Goal: Information Seeking & Learning: Check status

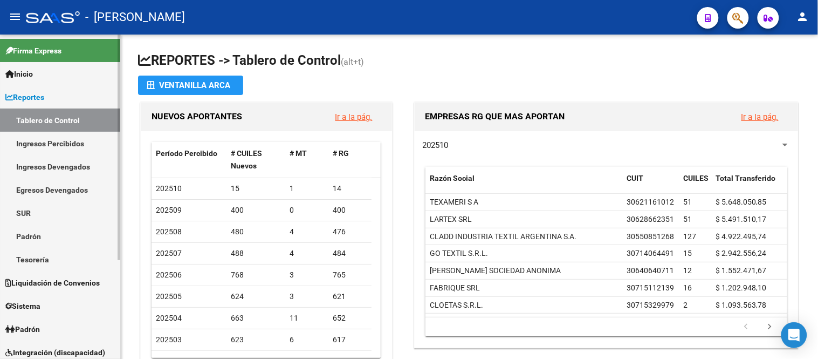
click at [44, 92] on span "Reportes" at bounding box center [24, 97] width 39 height 12
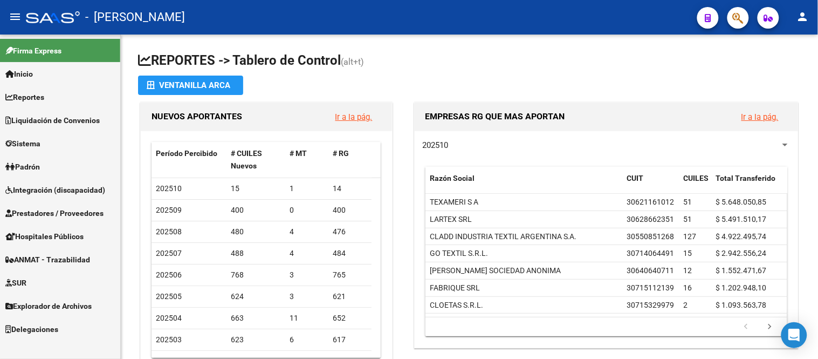
click at [60, 124] on span "Liquidación de Convenios" at bounding box center [52, 120] width 94 height 12
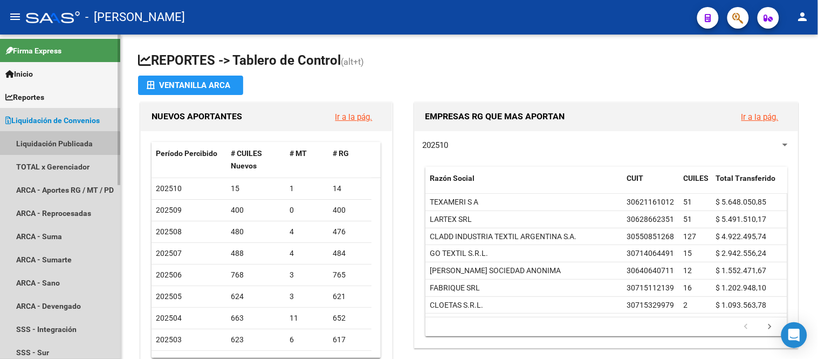
click at [58, 148] on link "Liquidación Publicada" at bounding box center [60, 143] width 120 height 23
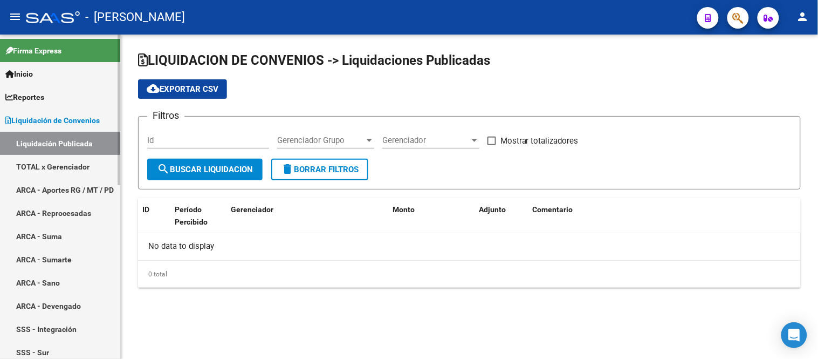
checkbox input "true"
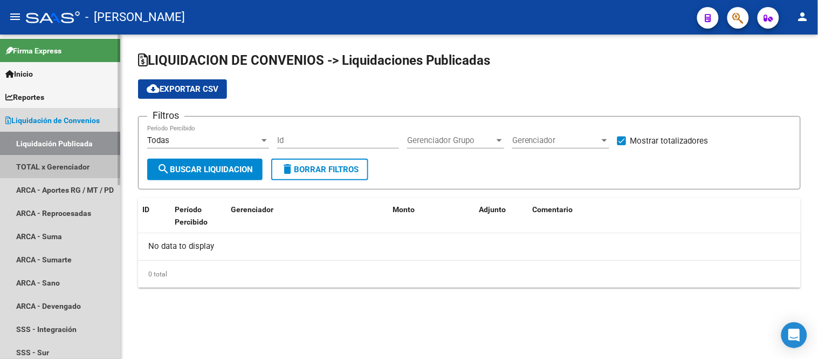
click at [58, 164] on link "TOTAL x Gerenciador" at bounding box center [60, 166] width 120 height 23
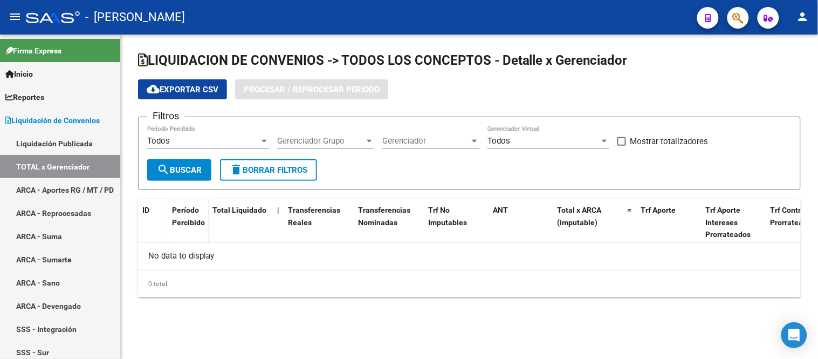
checkbox input "true"
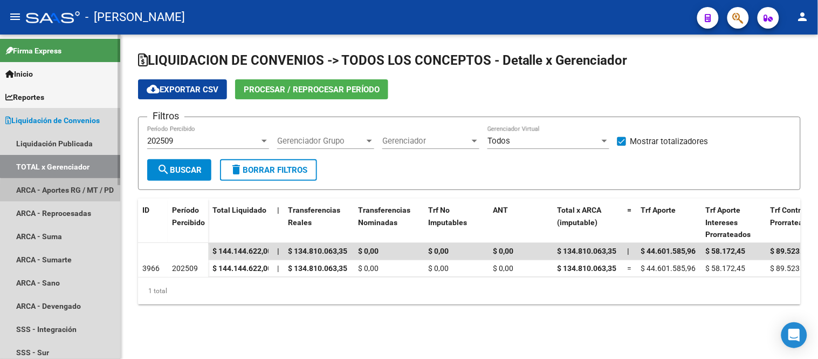
click at [88, 193] on link "ARCA - Aportes RG / MT / PD" at bounding box center [60, 189] width 120 height 23
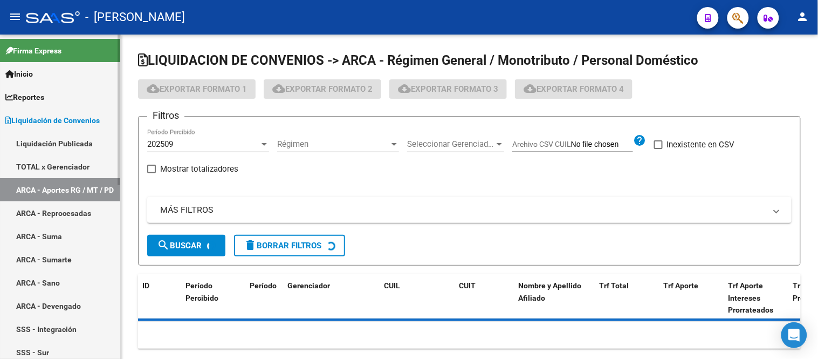
click at [81, 187] on link "ARCA - Aportes RG / MT / PD" at bounding box center [60, 189] width 120 height 23
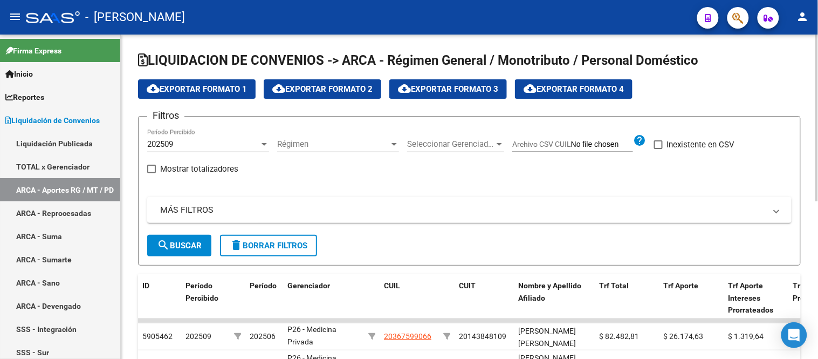
click at [207, 93] on span "cloud_download Exportar Formato 1" at bounding box center [197, 89] width 100 height 10
click at [62, 214] on link "ARCA - Reprocesadas" at bounding box center [60, 212] width 120 height 23
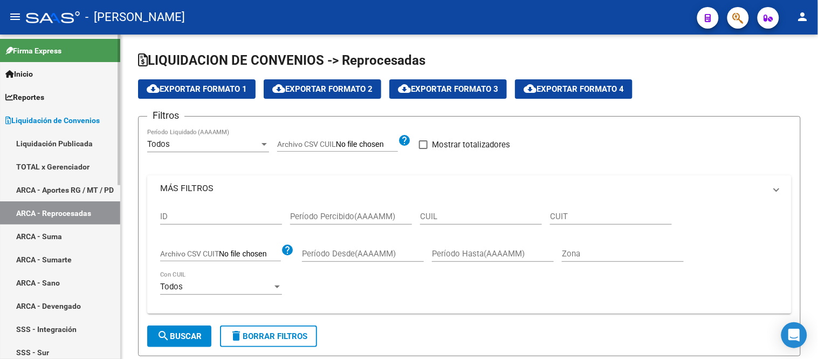
checkbox input "true"
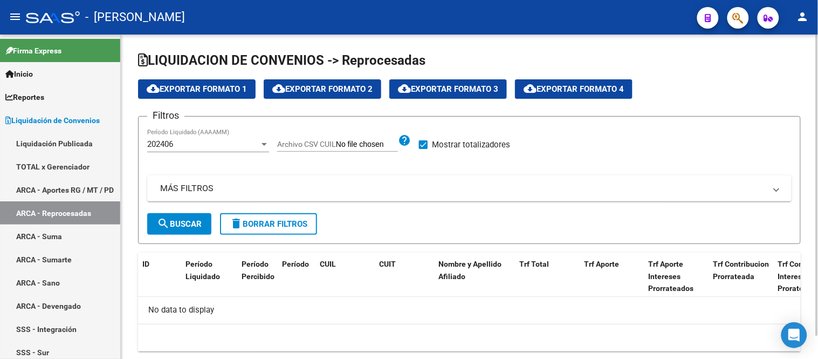
click at [180, 151] on div "202406 Período Liquidado (AAAAMM)" at bounding box center [208, 140] width 122 height 23
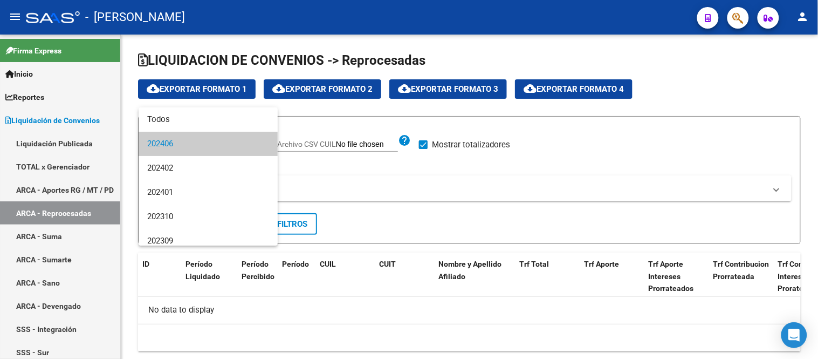
click at [365, 188] on div at bounding box center [409, 179] width 818 height 359
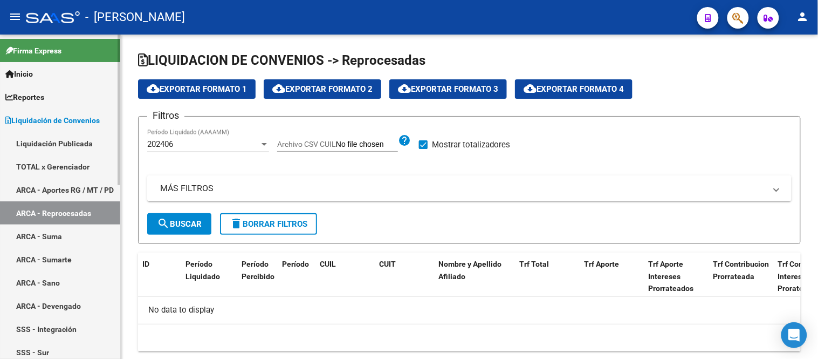
click at [83, 222] on link "ARCA - Reprocesadas" at bounding box center [60, 212] width 120 height 23
click at [74, 243] on link "ARCA - Suma" at bounding box center [60, 235] width 120 height 23
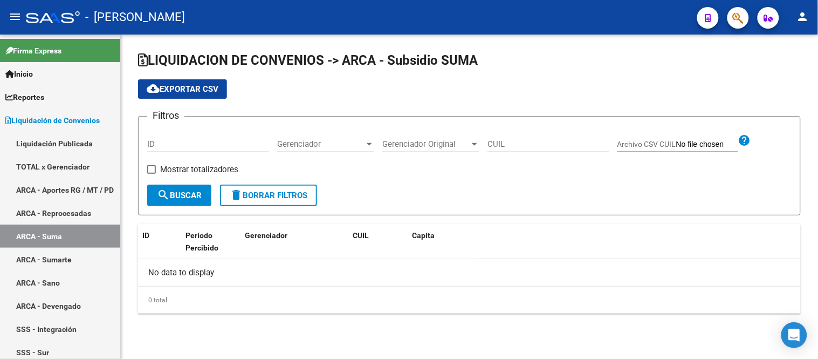
checkbox input "true"
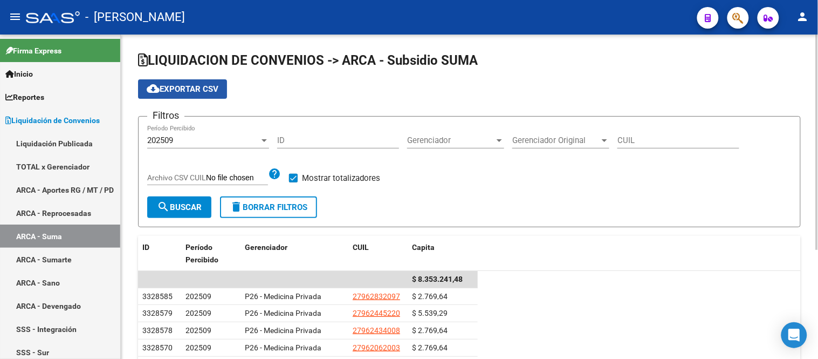
click at [196, 90] on span "cloud_download Exportar CSV" at bounding box center [183, 89] width 72 height 10
click at [79, 261] on link "ARCA - Sumarte" at bounding box center [60, 259] width 120 height 23
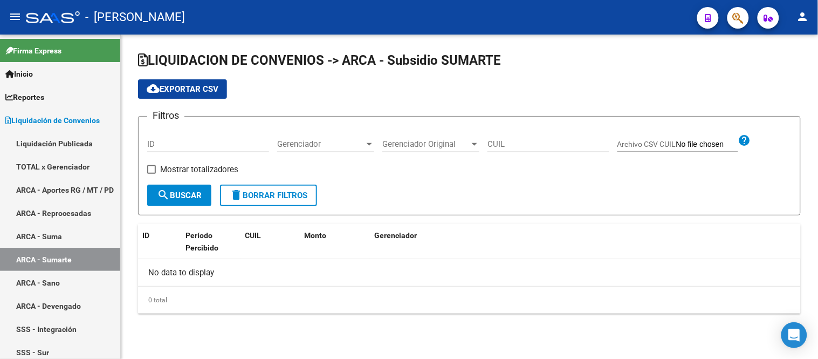
checkbox input "true"
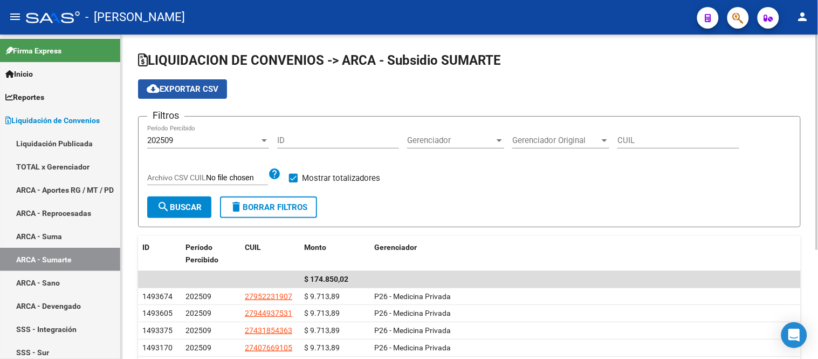
click at [214, 85] on span "cloud_download Exportar CSV" at bounding box center [183, 89] width 72 height 10
click at [82, 281] on link "ARCA - Sano" at bounding box center [60, 282] width 120 height 23
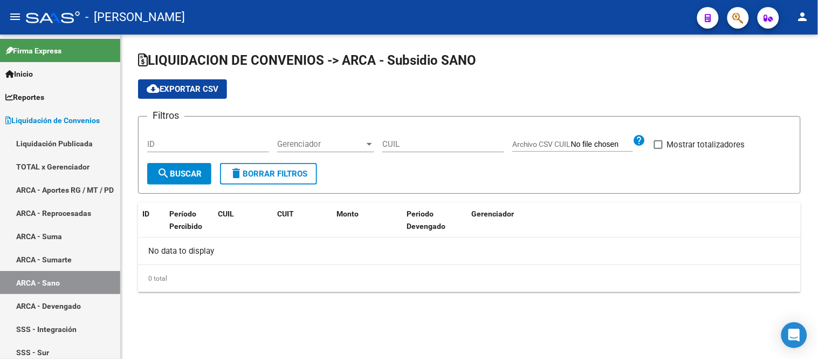
checkbox input "true"
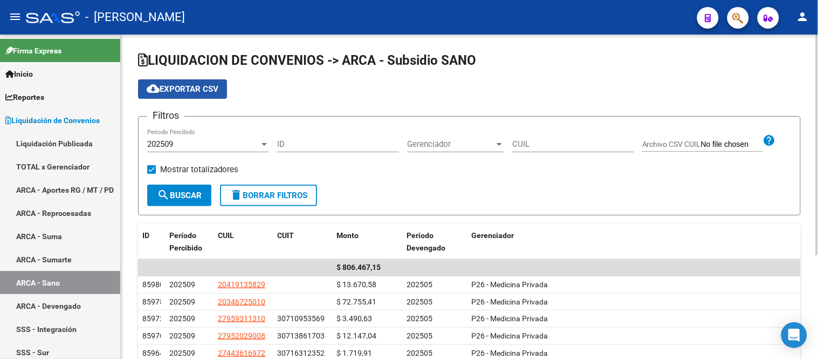
click at [198, 93] on span "cloud_download Exportar CSV" at bounding box center [183, 89] width 72 height 10
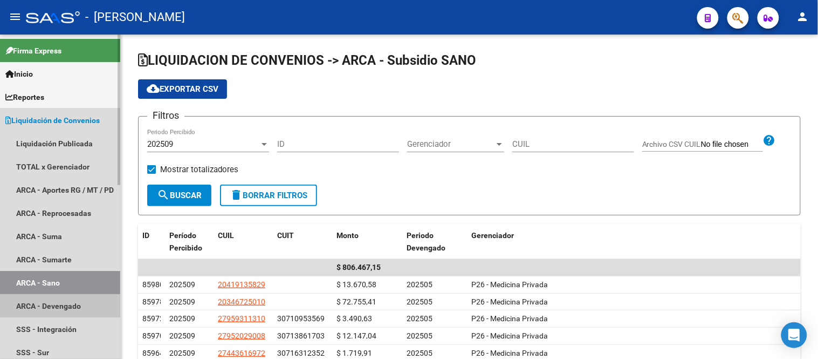
click at [83, 300] on link "ARCA - Devengado" at bounding box center [60, 305] width 120 height 23
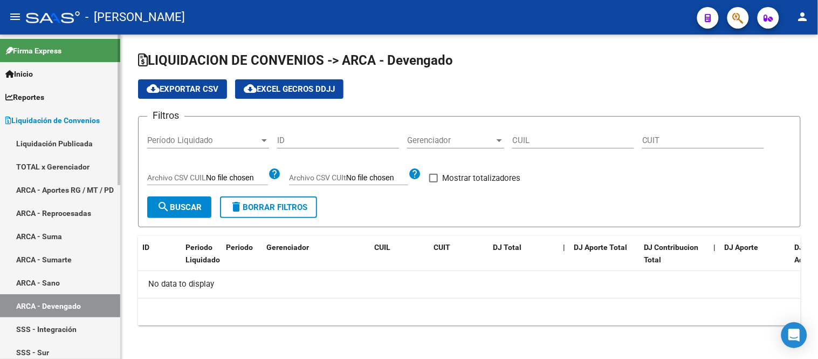
scroll to position [120, 0]
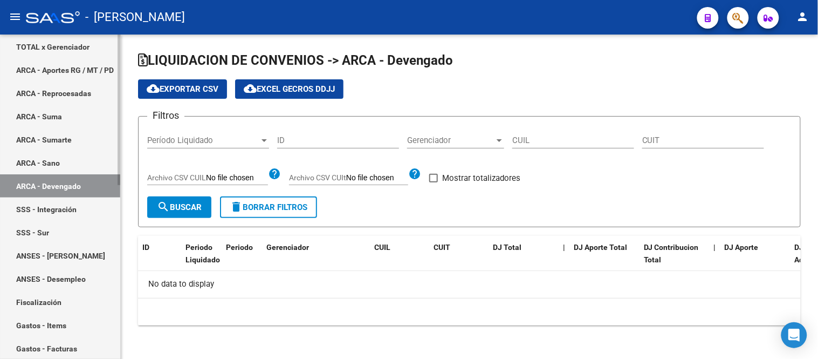
click at [72, 212] on link "SSS - Integración" at bounding box center [60, 208] width 120 height 23
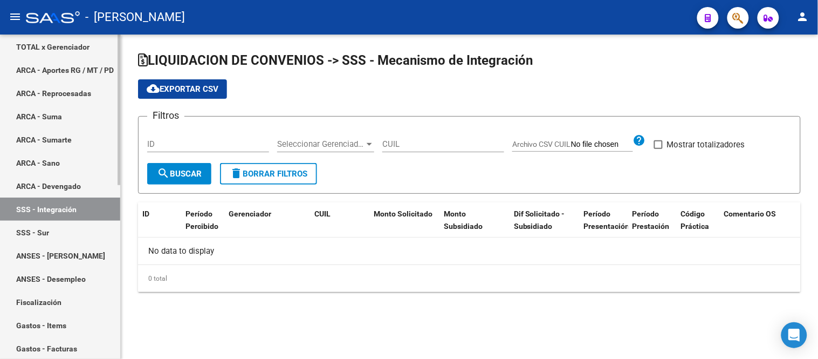
checkbox input "true"
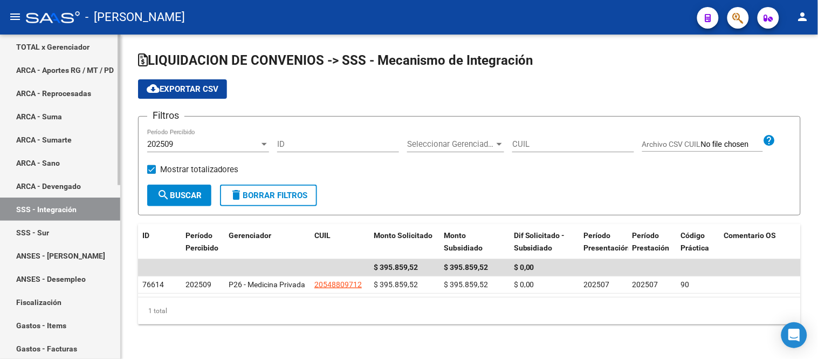
click at [78, 227] on link "SSS - Sur" at bounding box center [60, 232] width 120 height 23
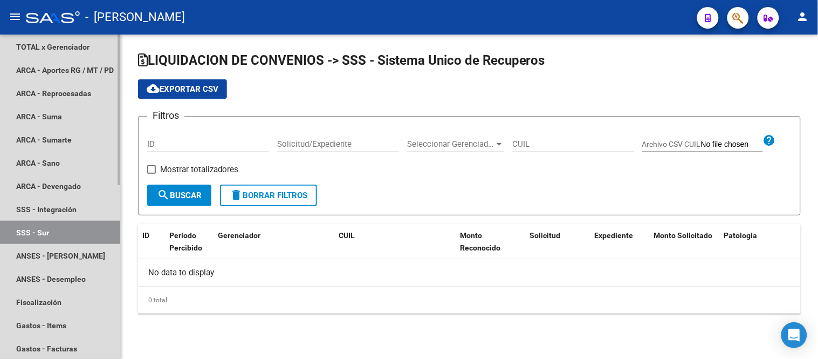
checkbox input "true"
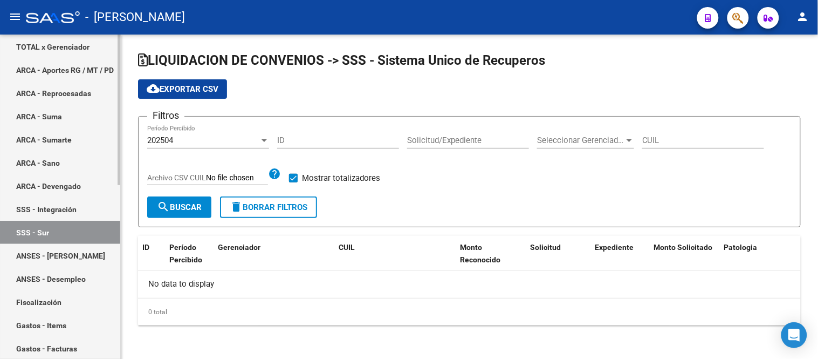
click at [72, 257] on link "ANSES - [PERSON_NAME]" at bounding box center [60, 255] width 120 height 23
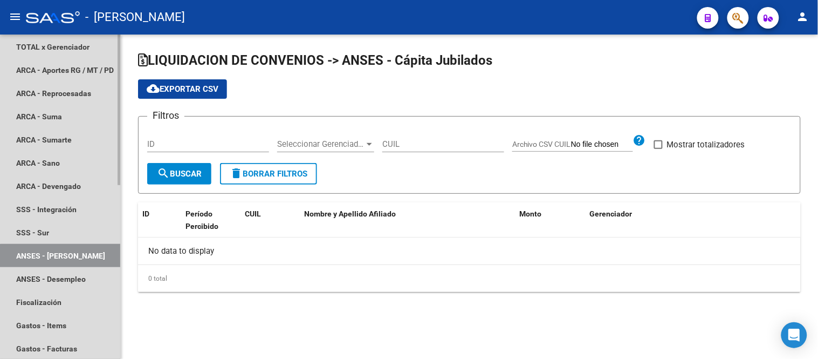
checkbox input "true"
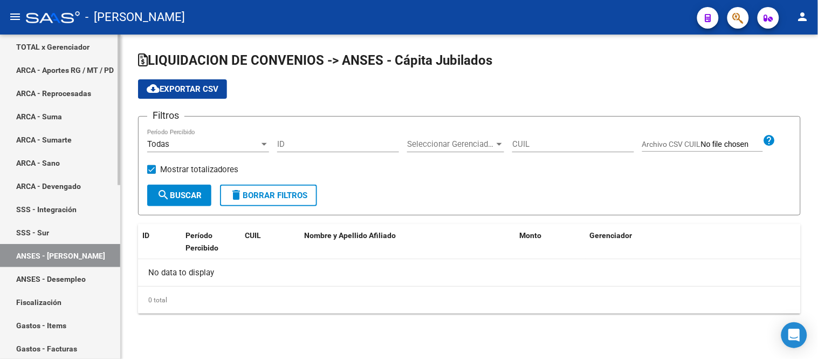
click at [74, 278] on link "ANSES - Desempleo" at bounding box center [60, 278] width 120 height 23
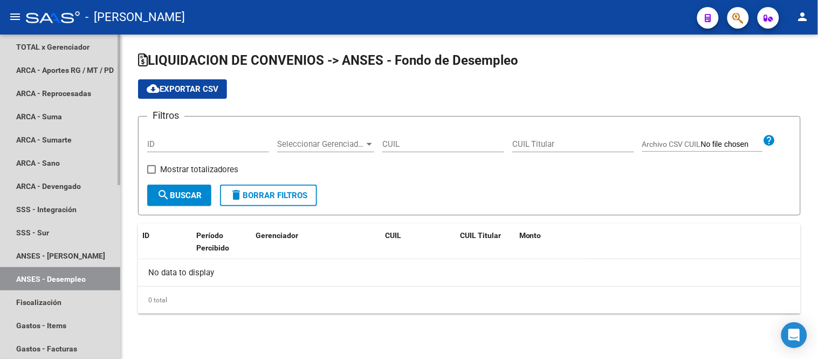
checkbox input "true"
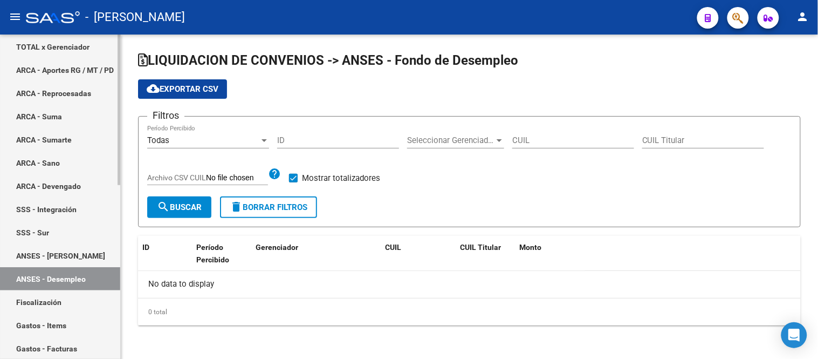
click at [81, 307] on link "Fiscalización" at bounding box center [60, 301] width 120 height 23
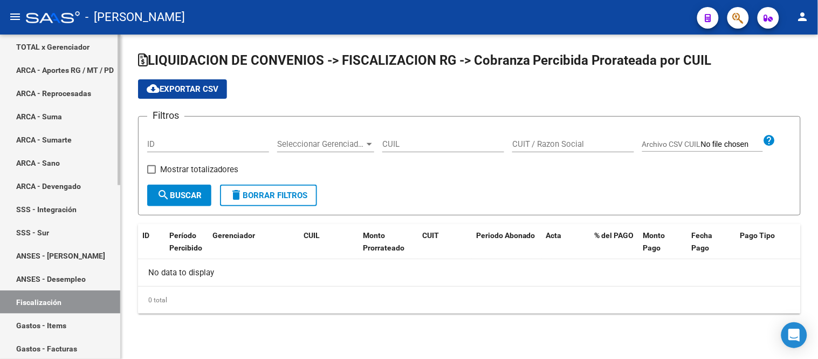
checkbox input "true"
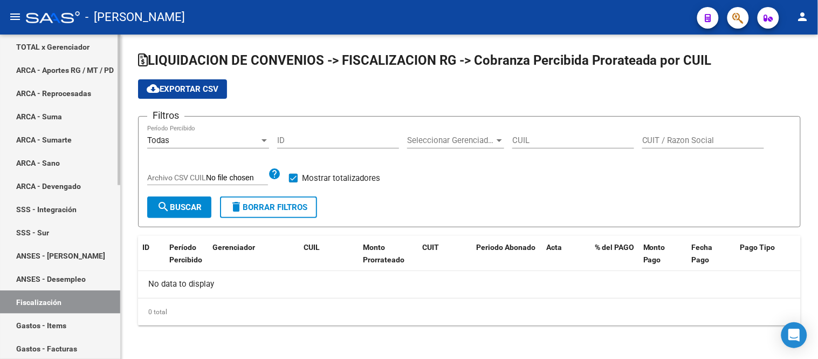
scroll to position [239, 0]
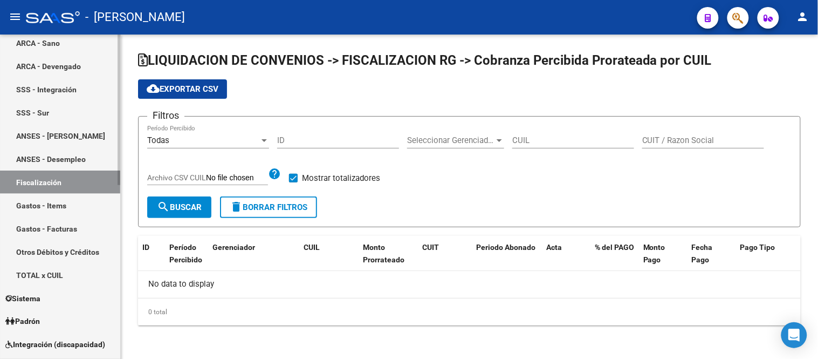
click at [53, 202] on link "Gastos - Items" at bounding box center [60, 205] width 120 height 23
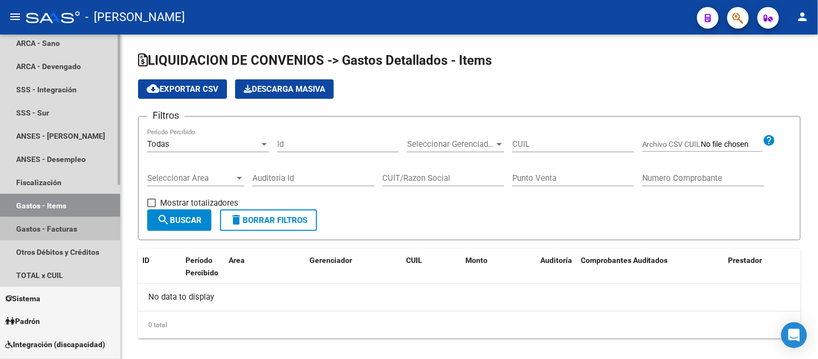
click at [64, 224] on link "Gastos - Facturas" at bounding box center [60, 228] width 120 height 23
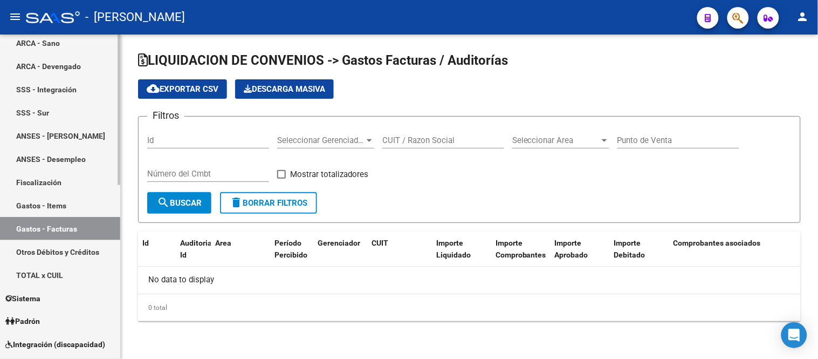
checkbox input "true"
click at [77, 253] on link "Otros Débitos y Créditos" at bounding box center [60, 251] width 120 height 23
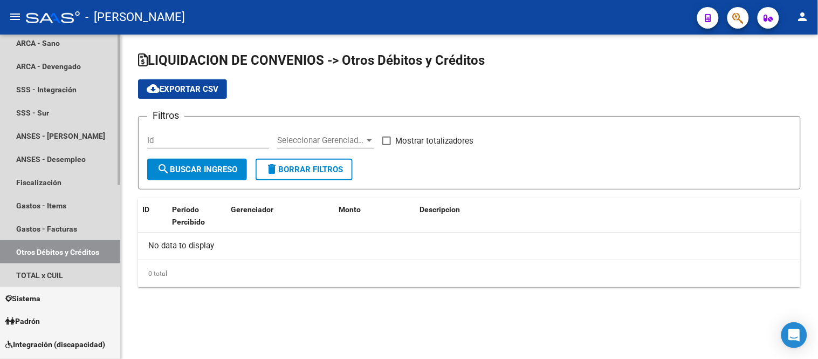
checkbox input "true"
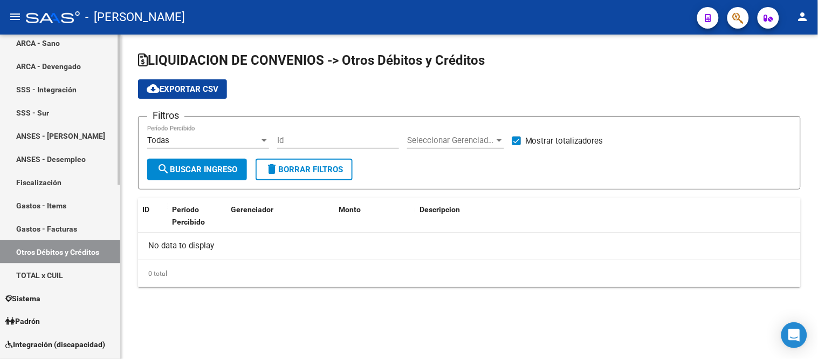
scroll to position [359, 0]
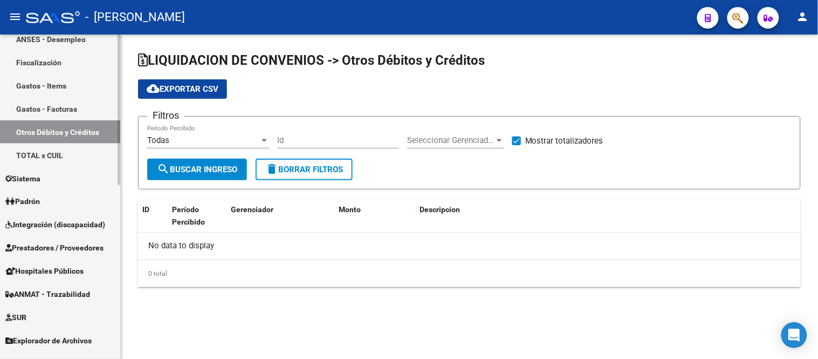
click at [45, 210] on link "Padrón" at bounding box center [60, 201] width 120 height 23
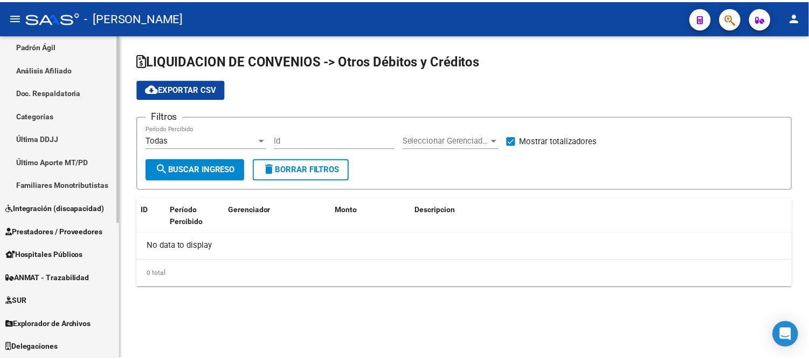
scroll to position [213, 0]
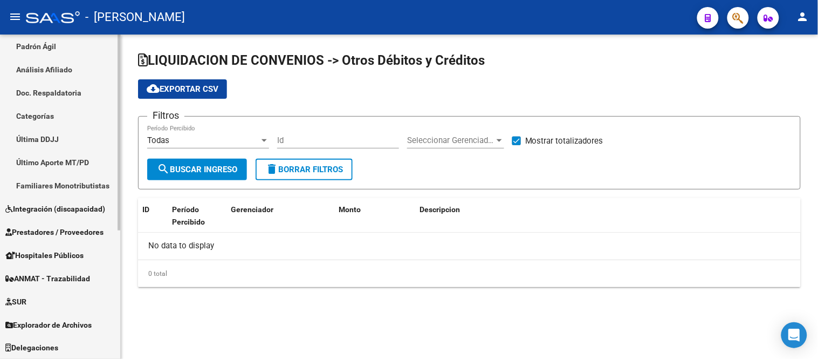
click at [51, 56] on link "Padrón Ágil" at bounding box center [60, 46] width 120 height 23
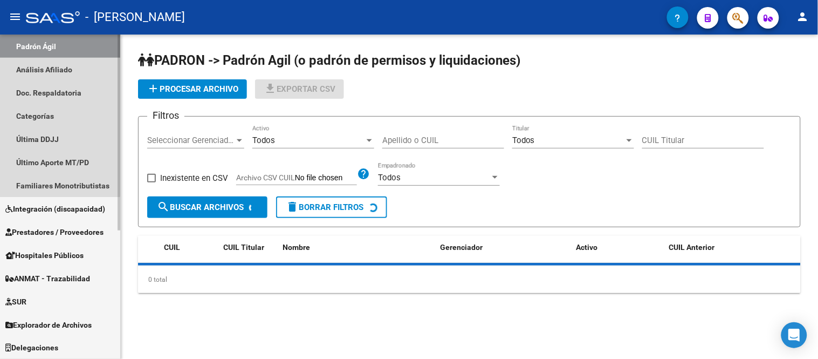
click at [55, 54] on link "Padrón Ágil" at bounding box center [60, 46] width 120 height 23
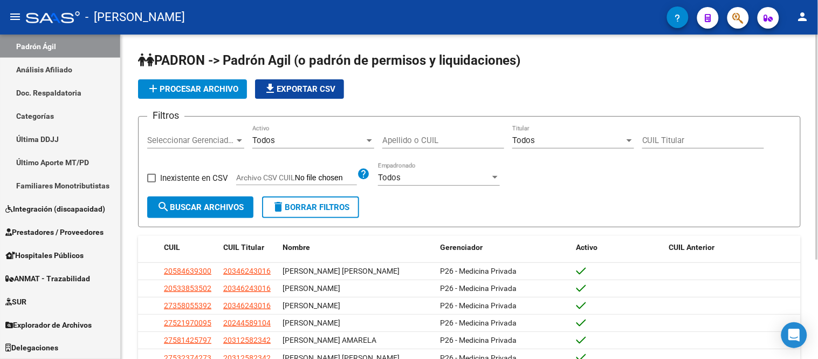
click at [416, 129] on div "Apellido o CUIL" at bounding box center [443, 136] width 122 height 23
click at [423, 139] on input "Apellido o CUIL" at bounding box center [443, 140] width 122 height 10
paste input "17659206"
click at [223, 202] on span "search Buscar Archivos" at bounding box center [200, 207] width 87 height 10
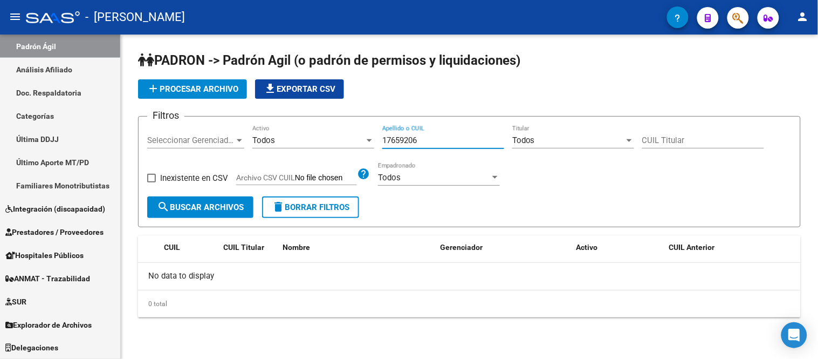
click at [441, 136] on input "17659206" at bounding box center [443, 140] width 122 height 10
click at [203, 210] on span "search Buscar Archivos" at bounding box center [200, 207] width 87 height 10
click at [413, 138] on input "17659206" at bounding box center [443, 140] width 122 height 10
paste input "20238176523"
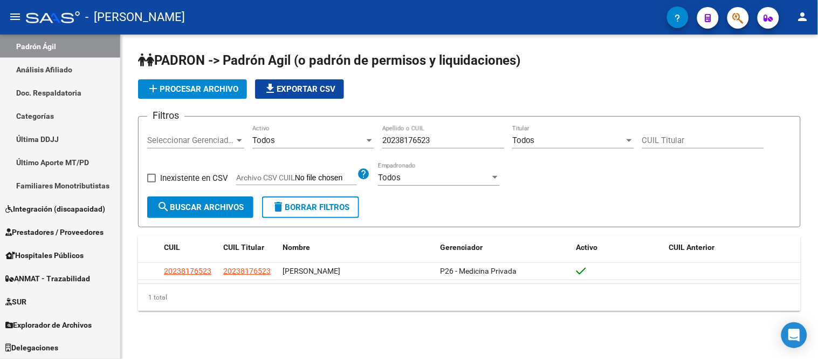
click at [444, 143] on input "20238176523" at bounding box center [443, 140] width 122 height 10
click at [441, 142] on input "20238176523" at bounding box center [443, 140] width 122 height 10
paste input "48288285"
click at [441, 142] on input "2023817652348288285" at bounding box center [443, 140] width 122 height 10
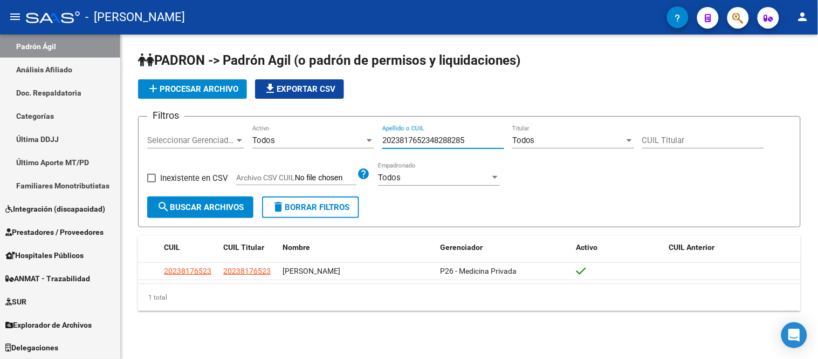
paste input
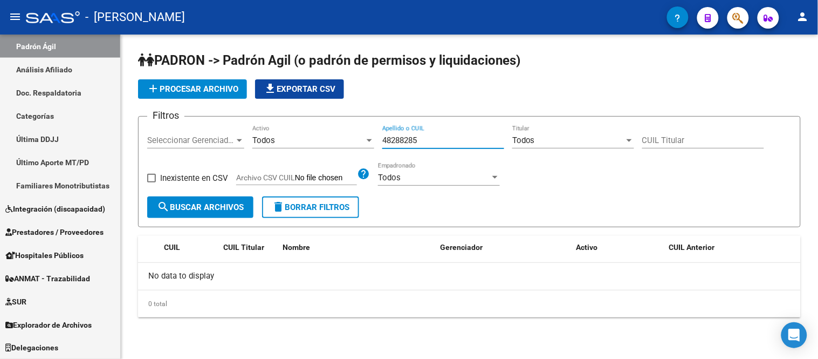
click at [407, 141] on input "48288285" at bounding box center [443, 140] width 122 height 10
paste input "31317729"
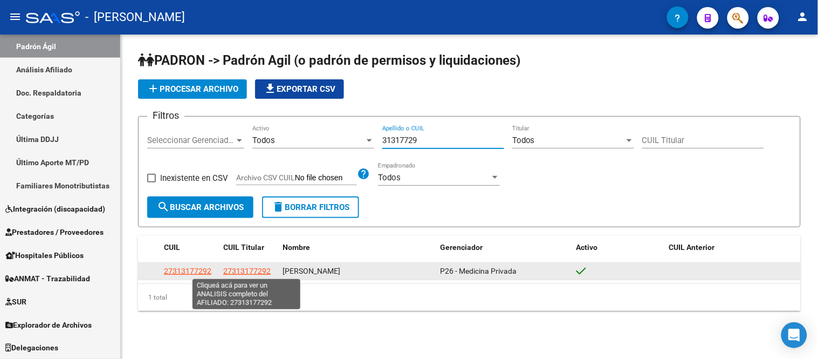
click at [243, 273] on span "27313177292" at bounding box center [246, 270] width 47 height 9
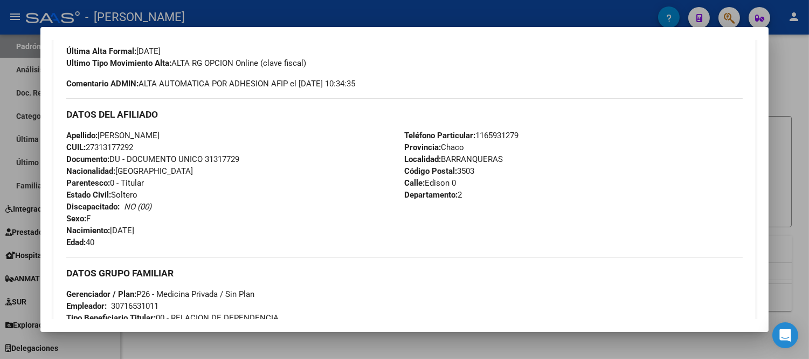
scroll to position [359, 0]
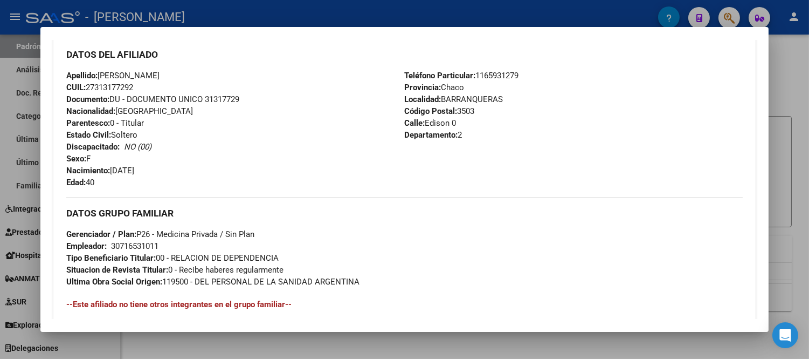
click at [806, 186] on div at bounding box center [404, 179] width 809 height 359
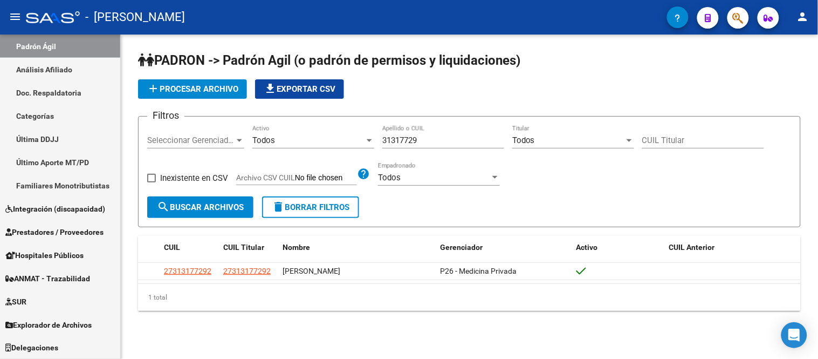
click at [445, 141] on input "31317729" at bounding box center [443, 140] width 122 height 10
paste input "94306135"
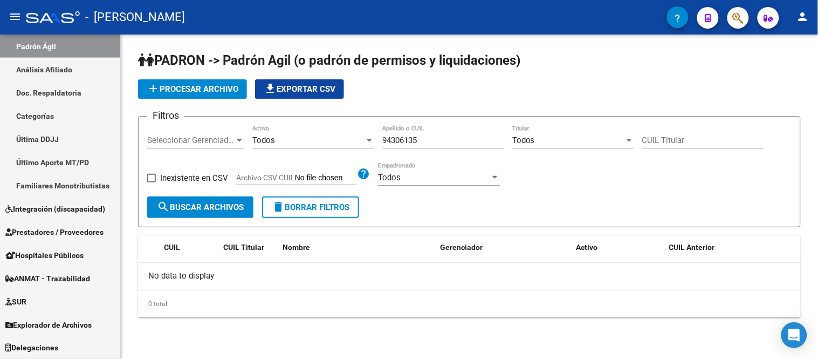
click at [445, 143] on input "94306135" at bounding box center [443, 140] width 122 height 10
paste input "22155588"
click at [436, 138] on input "22155588" at bounding box center [443, 140] width 122 height 10
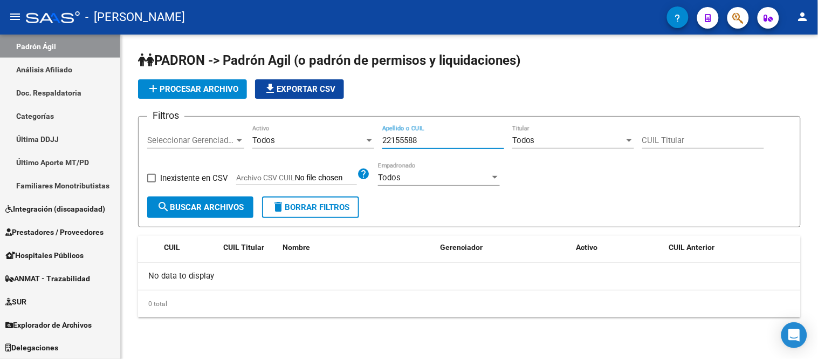
paste input "6926054"
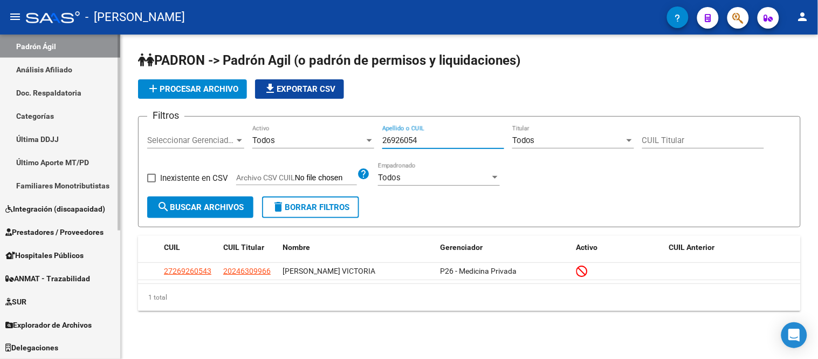
type input "26926054"
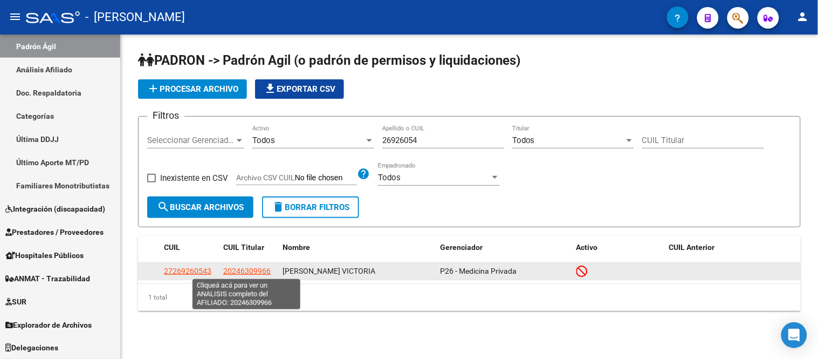
click at [228, 267] on span "20246309966" at bounding box center [246, 270] width 47 height 9
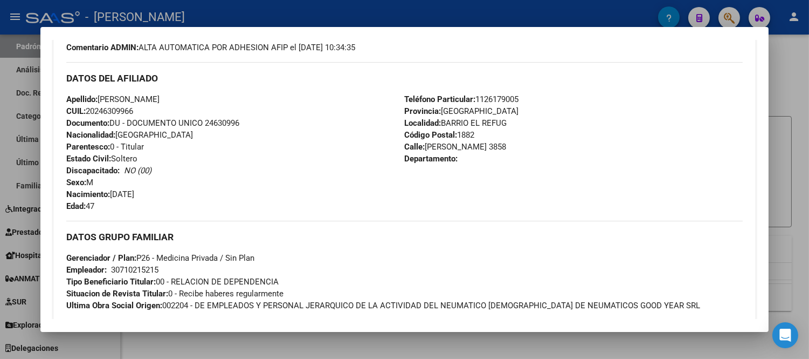
scroll to position [299, 0]
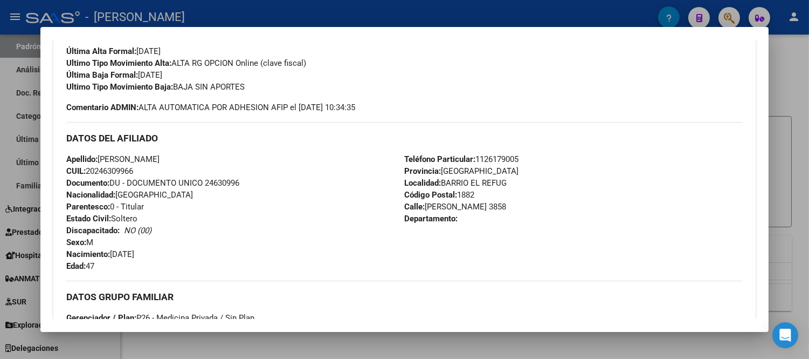
click at [31, 154] on div at bounding box center [404, 179] width 809 height 359
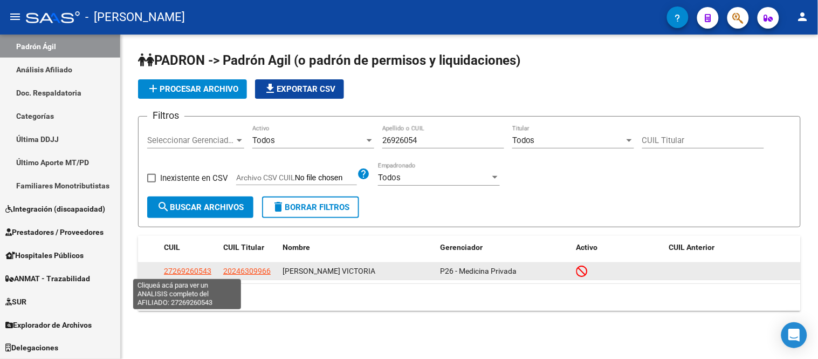
click at [197, 270] on span "27269260543" at bounding box center [187, 270] width 47 height 9
type textarea "27269260543"
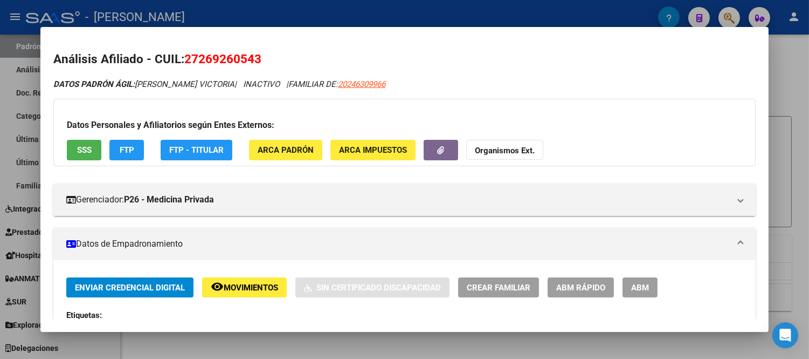
scroll to position [239, 0]
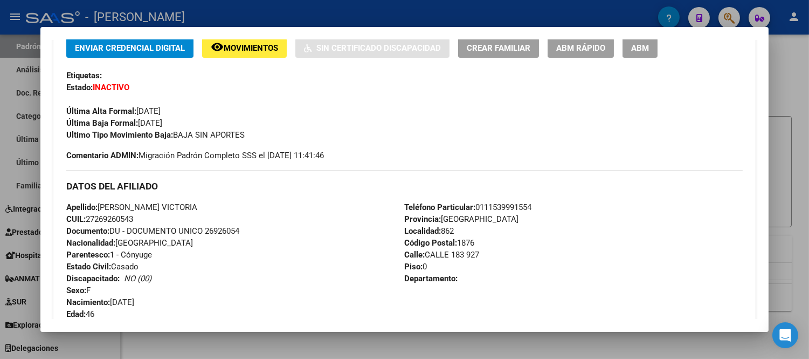
click at [9, 94] on div at bounding box center [404, 179] width 809 height 359
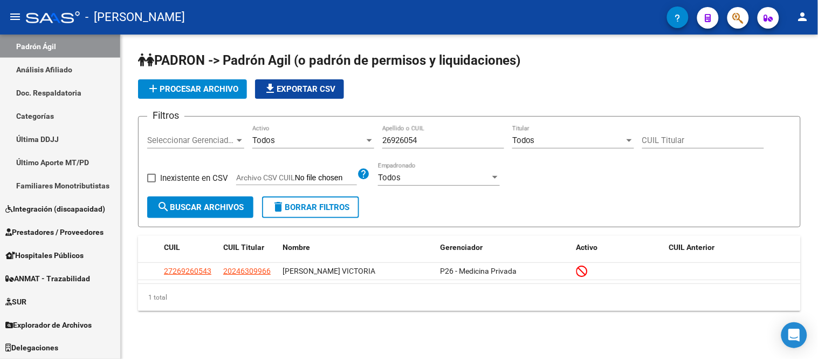
click at [422, 143] on input "26926054" at bounding box center [443, 140] width 122 height 10
paste input "58268881"
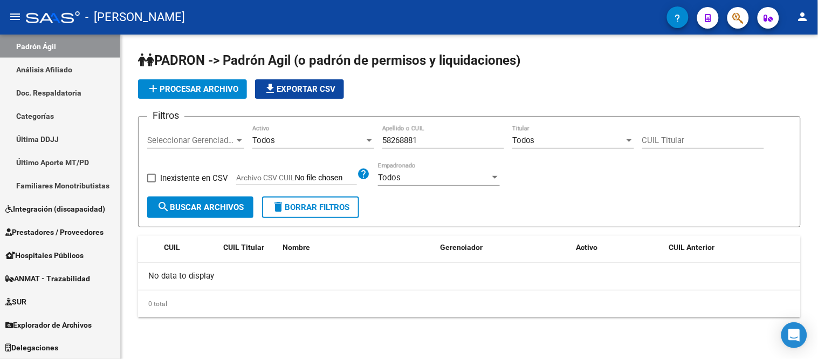
click at [432, 148] on div "58268881 Apellido o CUIL" at bounding box center [443, 136] width 122 height 23
click at [432, 144] on input "58268881" at bounding box center [443, 140] width 122 height 10
paste input "49521876"
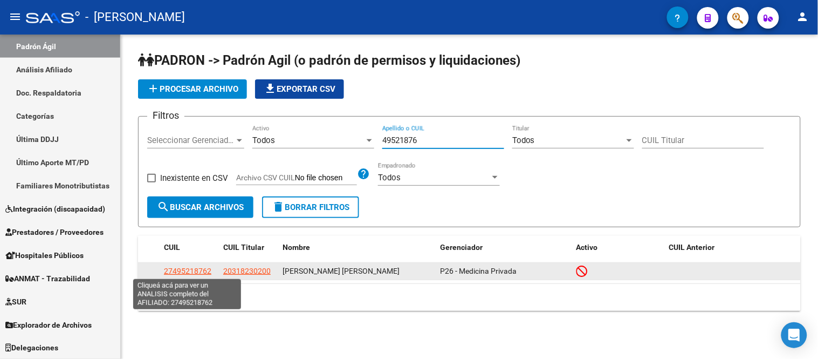
type input "49521876"
click at [194, 271] on span "27495218762" at bounding box center [187, 270] width 47 height 9
type textarea "27495218762"
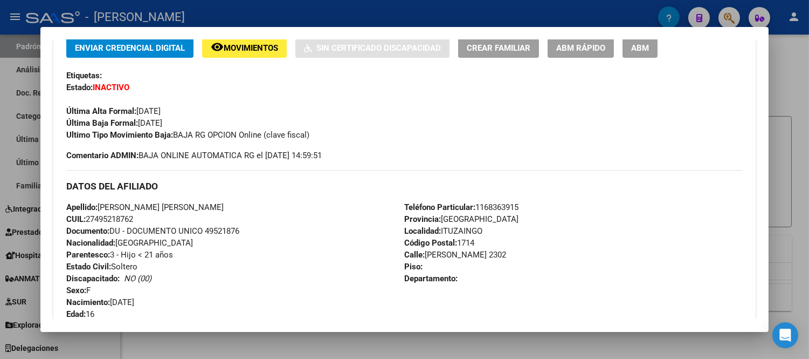
drag, startPoint x: 25, startPoint y: 160, endPoint x: 238, endPoint y: 194, distance: 215.8
click at [25, 160] on div at bounding box center [404, 179] width 809 height 359
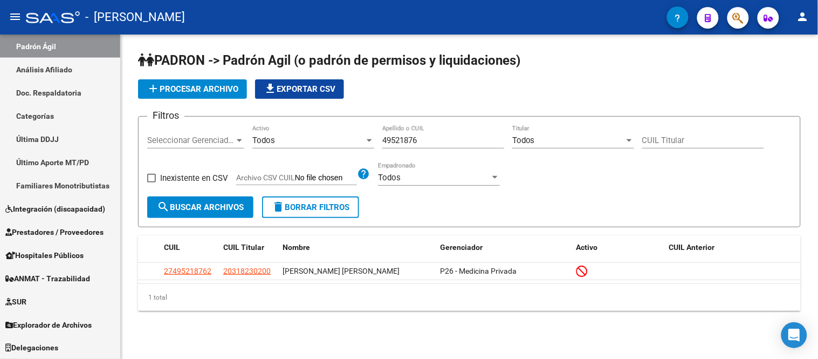
click at [475, 141] on input "49521876" at bounding box center [443, 140] width 122 height 10
paste input "5744853"
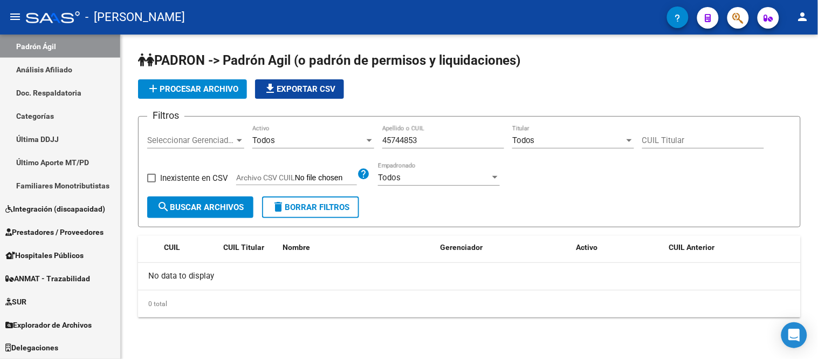
click at [396, 142] on input "45744853" at bounding box center [443, 140] width 122 height 10
paste input "34216069"
click at [459, 148] on div "34216069 Apellido o CUIL" at bounding box center [443, 136] width 122 height 23
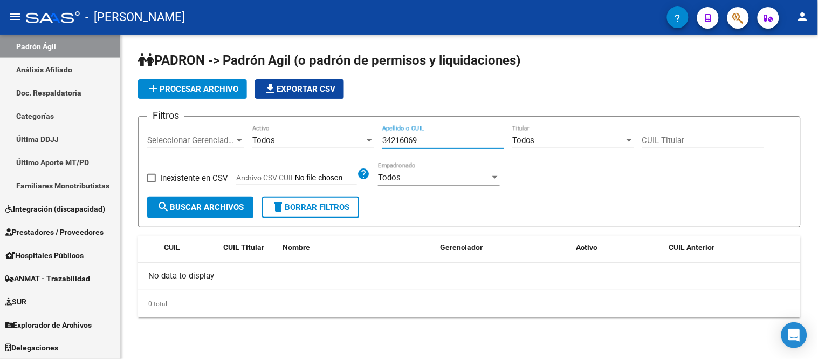
click at [458, 144] on input "34216069" at bounding box center [443, 140] width 122 height 10
paste input "48288285"
click at [434, 132] on div "48288285 Apellido o CUIL" at bounding box center [443, 136] width 122 height 23
click at [434, 139] on input "48288285" at bounding box center [443, 140] width 122 height 10
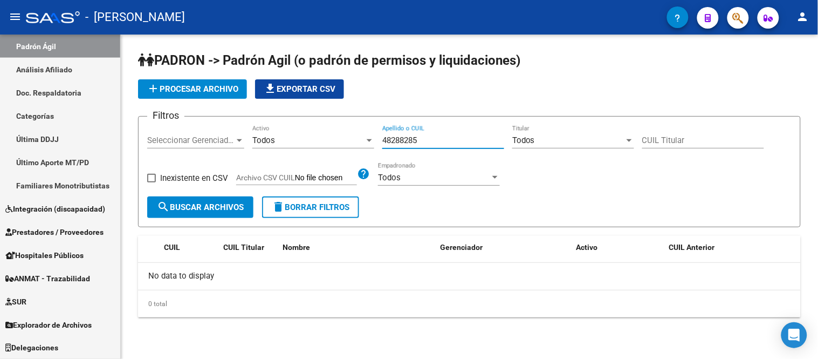
click at [434, 139] on input "48288285" at bounding box center [443, 140] width 122 height 10
paste input "9430613"
click at [413, 142] on input "94306135" at bounding box center [443, 140] width 122 height 10
paste input "22155588"
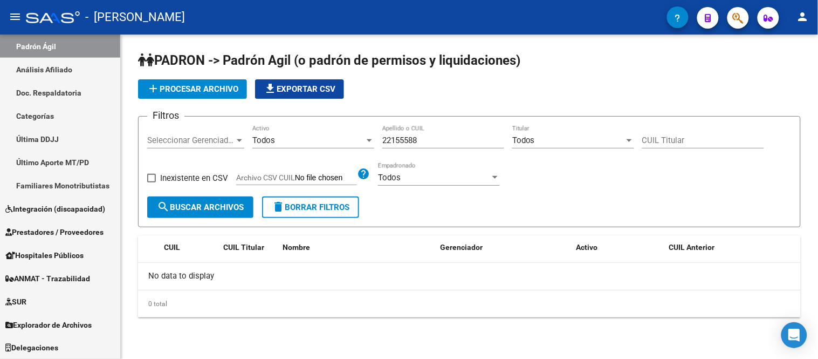
click at [460, 142] on input "22155588" at bounding box center [443, 140] width 122 height 10
click at [461, 142] on input "22155588" at bounding box center [443, 140] width 122 height 10
paste input "58268881"
click at [437, 142] on input "58268881" at bounding box center [443, 140] width 122 height 10
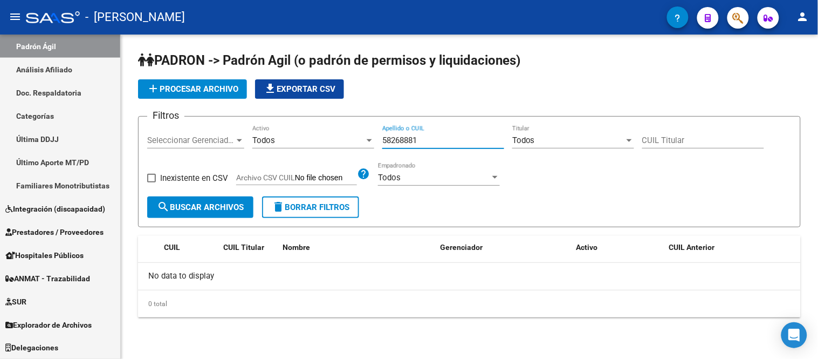
paste input "45744853"
click at [378, 135] on div "Filtros Seleccionar Gerenciador Seleccionar Gerenciador Todos Activo 45744853 A…" at bounding box center [469, 160] width 644 height 71
click at [411, 148] on div "45744853 Apellido o CUIL" at bounding box center [443, 136] width 122 height 23
click at [414, 143] on input "45744853" at bounding box center [443, 140] width 122 height 10
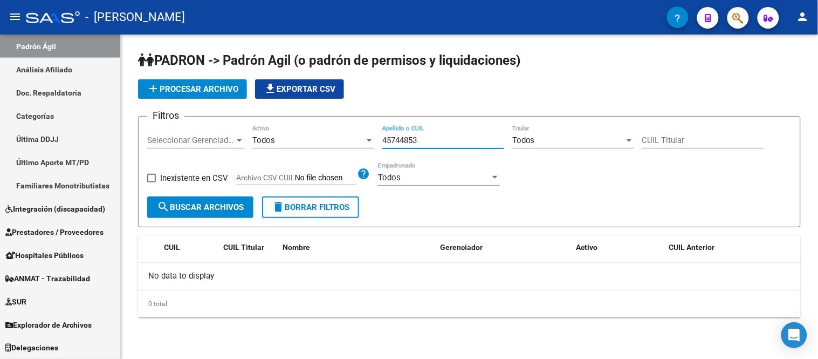
click at [414, 143] on input "45744853" at bounding box center [443, 140] width 122 height 10
paste input "34216069"
click at [406, 138] on input "34216069" at bounding box center [443, 140] width 122 height 10
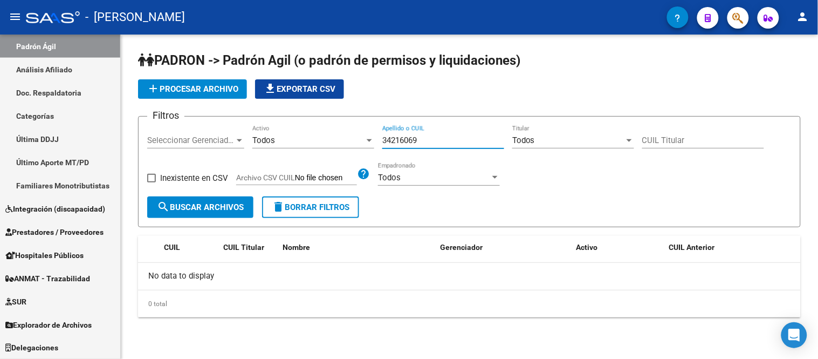
paste input "95178185"
type input "95178185"
click at [408, 143] on input "95178185" at bounding box center [443, 140] width 122 height 10
